Goal: Register for event/course

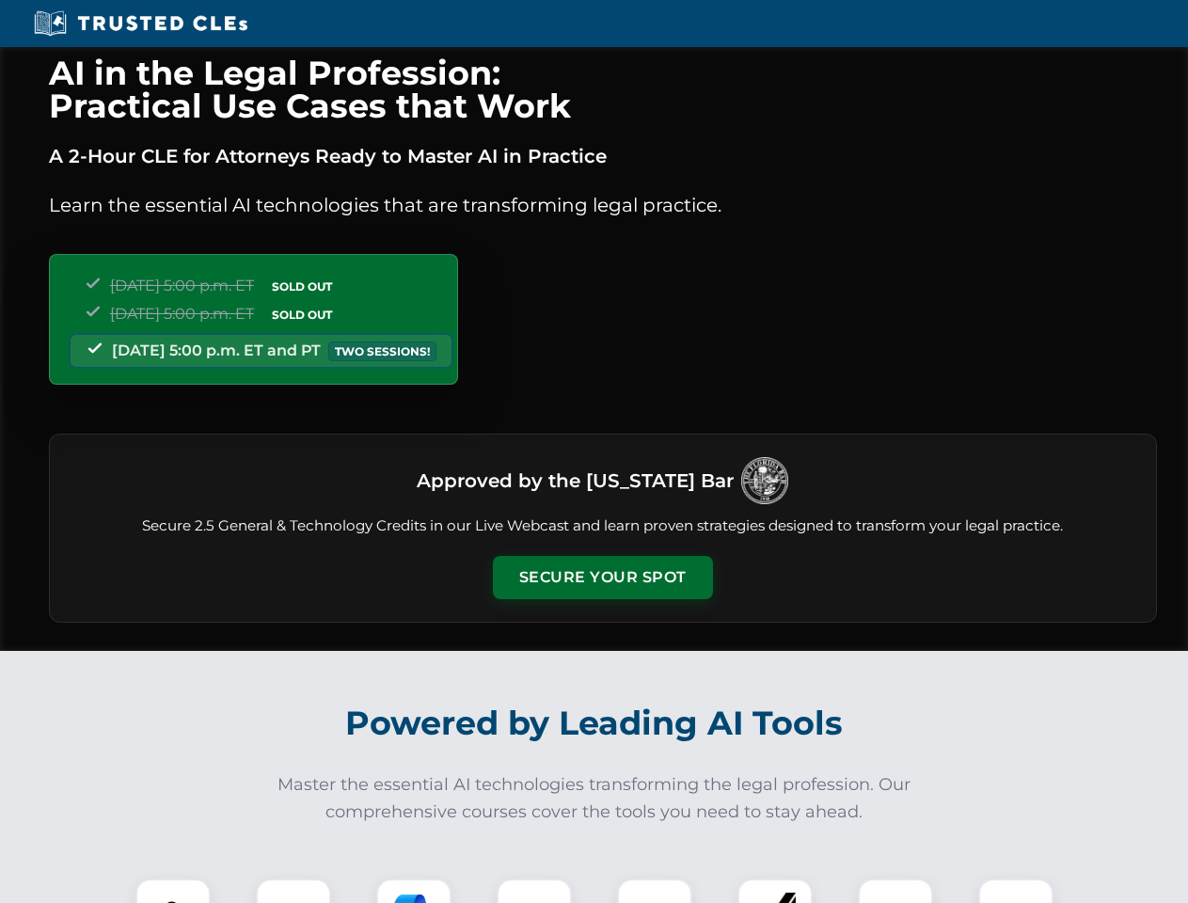
click at [602, 578] on button "Secure Your Spot" at bounding box center [603, 577] width 220 height 43
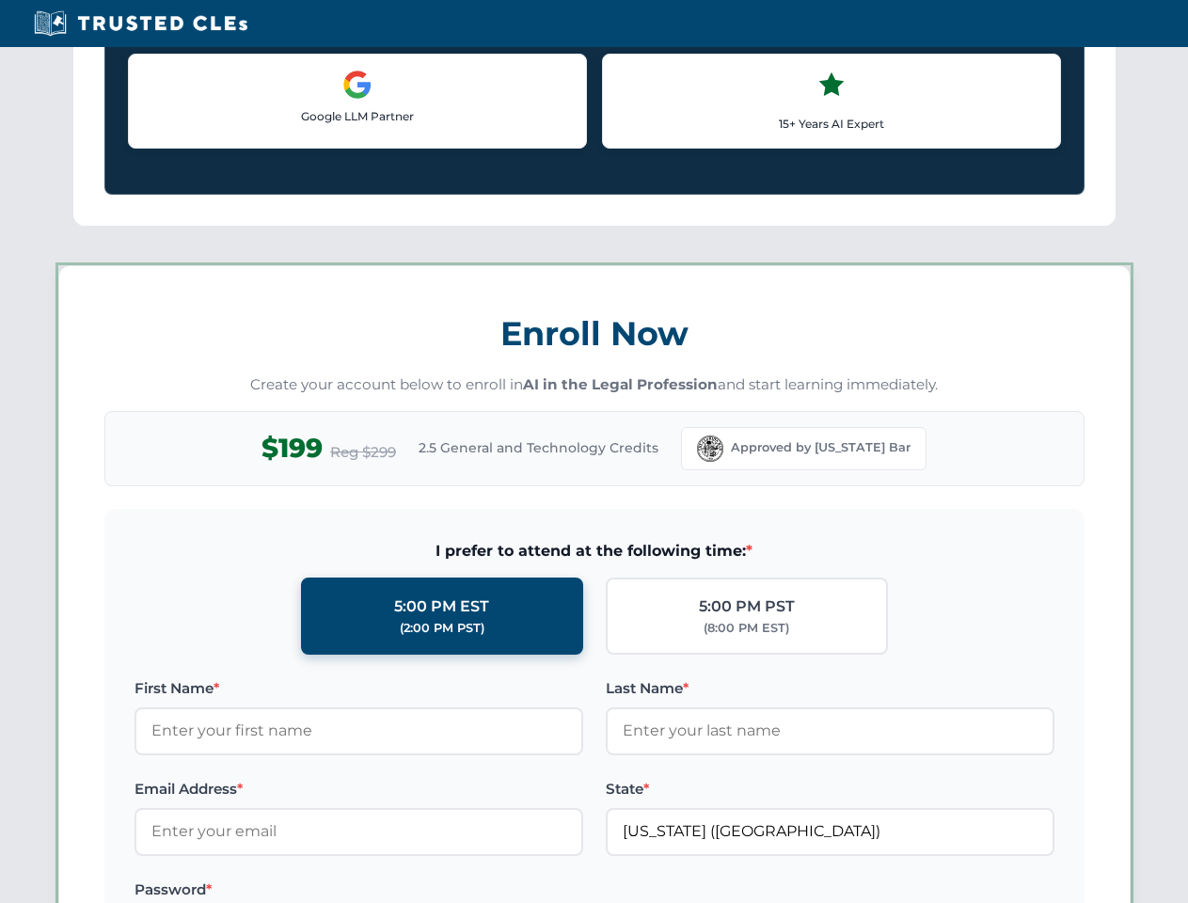
click at [414, 891] on label "Password *" at bounding box center [359, 890] width 449 height 23
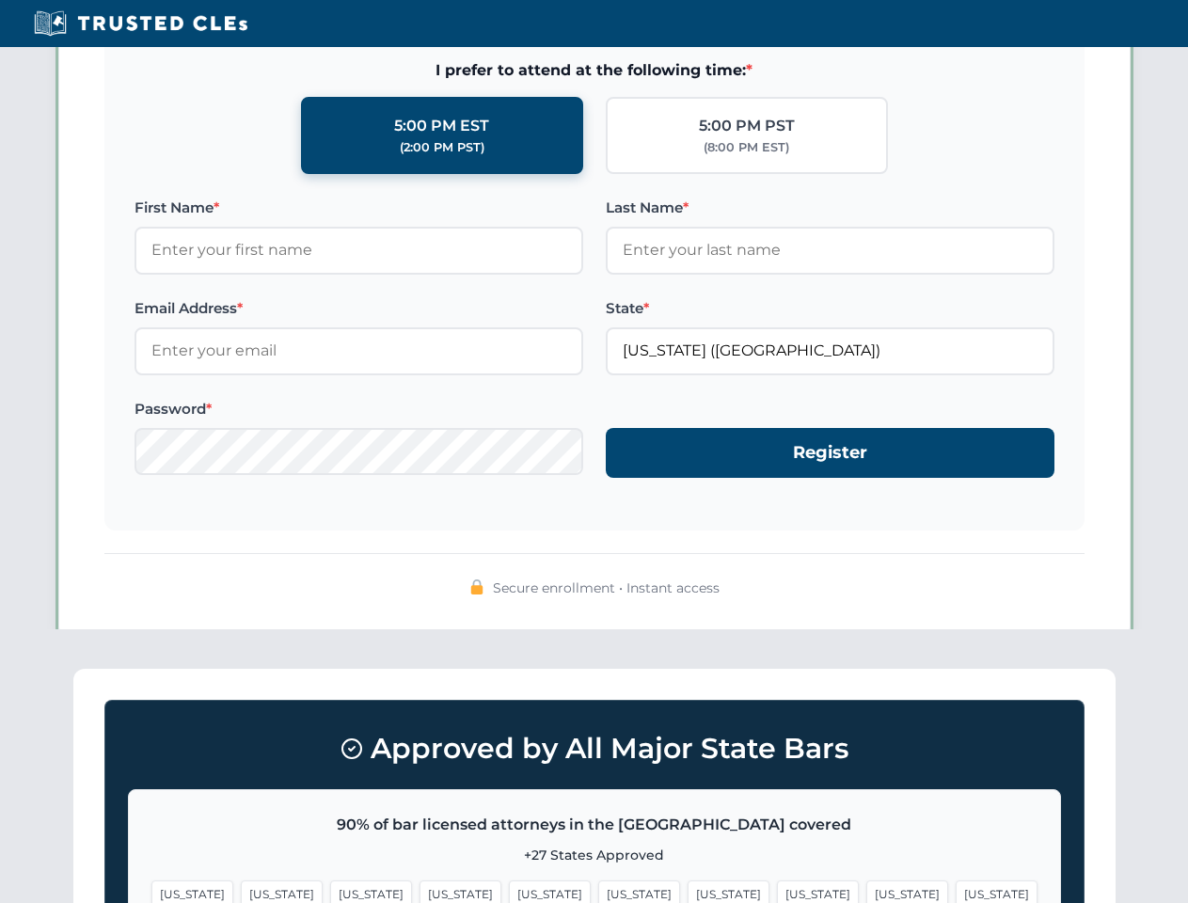
click at [867, 891] on span "[US_STATE]" at bounding box center [908, 894] width 82 height 27
